Goal: Information Seeking & Learning: Learn about a topic

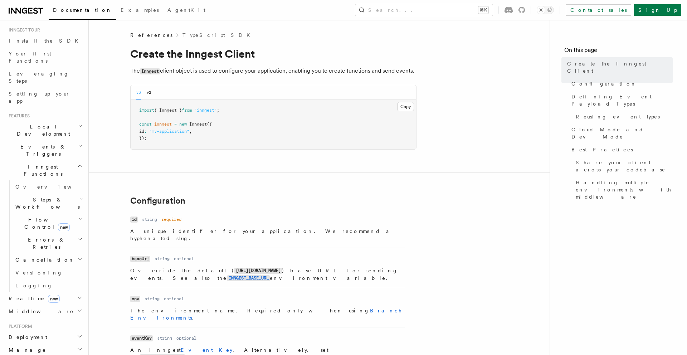
scroll to position [111, 0]
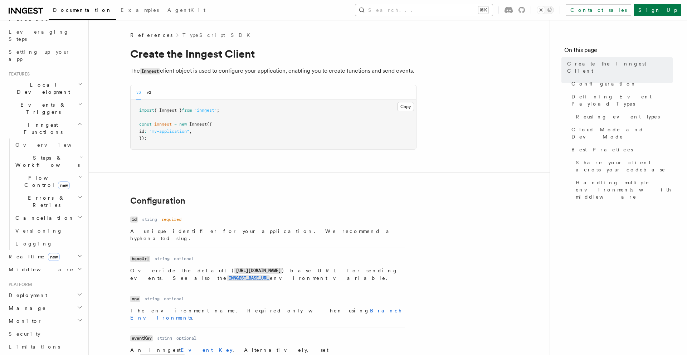
click at [444, 5] on button "Search... ⌘K" at bounding box center [423, 9] width 137 height 11
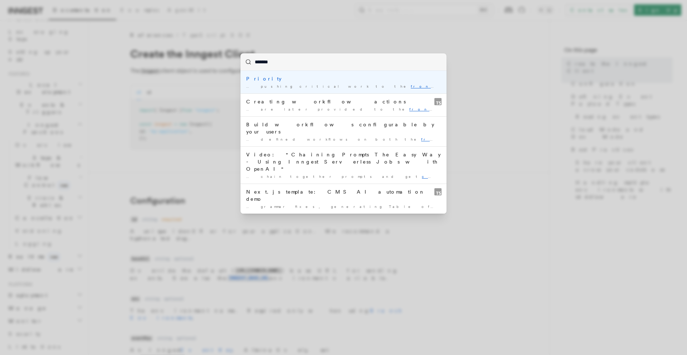
type input "********"
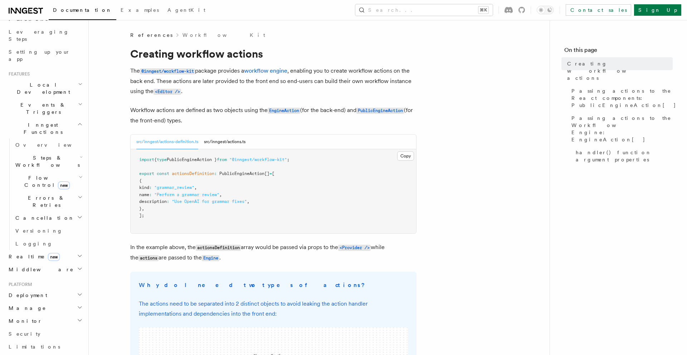
click at [466, 16] on div "Documentation Examples AgentKit Search... ⌘K Contact sales Sign Up" at bounding box center [343, 10] width 687 height 20
click at [470, 11] on button "Search... ⌘K" at bounding box center [423, 9] width 137 height 11
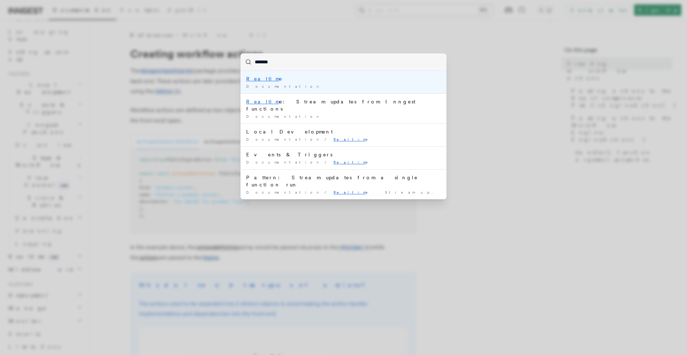
type input "********"
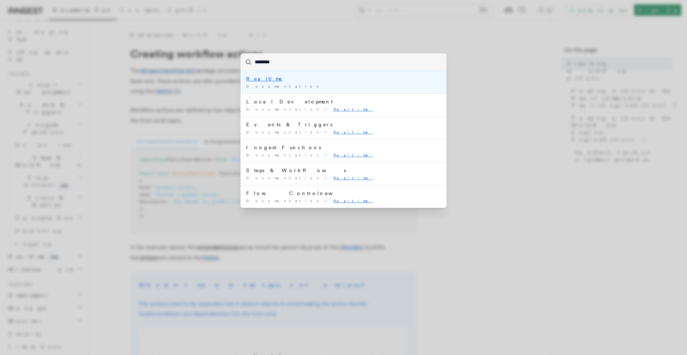
click at [308, 85] on div "Documentation /" at bounding box center [343, 86] width 195 height 5
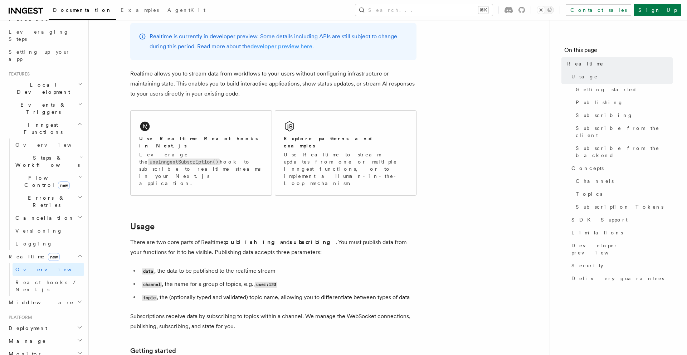
scroll to position [67, 0]
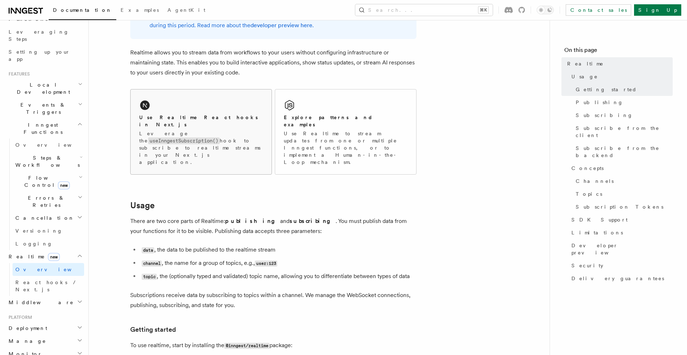
click at [195, 136] on p "Leverage the useInngestSubscription() hook to subscribe to realtime streams in …" at bounding box center [201, 148] width 124 height 36
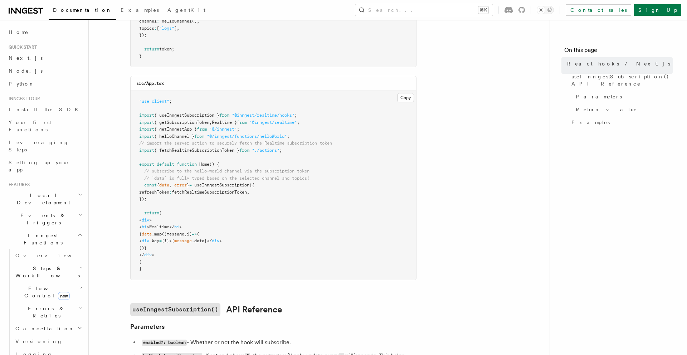
scroll to position [194, 0]
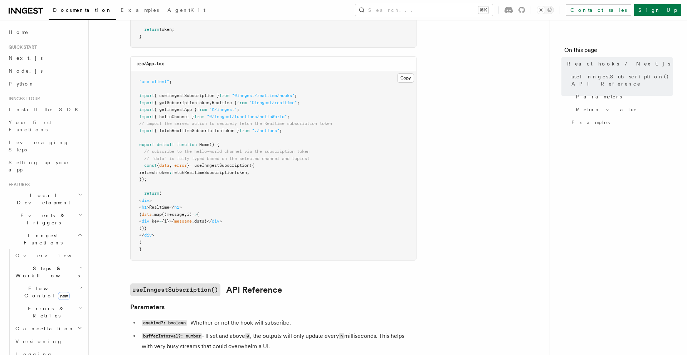
click at [497, 64] on article "Features Realtime React hooks / Next.js TypeScript SDK v3.32.0+ Realtime provid…" at bounding box center [319, 336] width 438 height 998
